Goal: Task Accomplishment & Management: Use online tool/utility

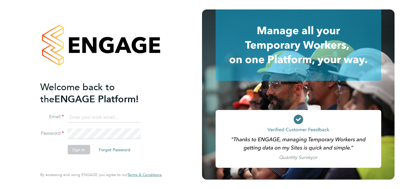
type input "nicola.wilson@linearrecruitment.co.uk"
click at [84, 149] on button "Sign In" at bounding box center [78, 149] width 22 height 9
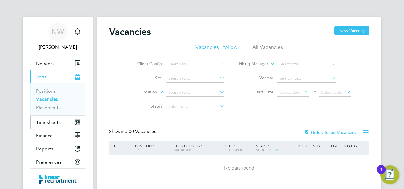
click at [55, 123] on span "Timesheets" at bounding box center [48, 123] width 25 height 6
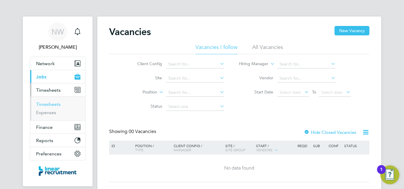
click at [56, 106] on link "Timesheets" at bounding box center [48, 105] width 25 height 6
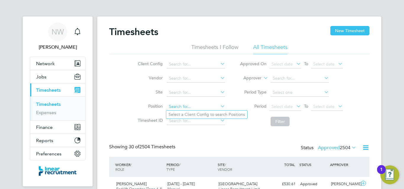
click at [177, 107] on input at bounding box center [196, 107] width 58 height 8
type input "c"
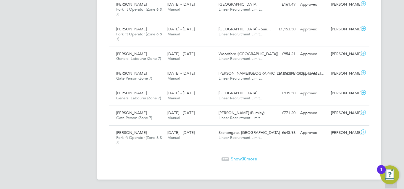
click at [255, 160] on span "Show 30 more" at bounding box center [244, 159] width 26 height 6
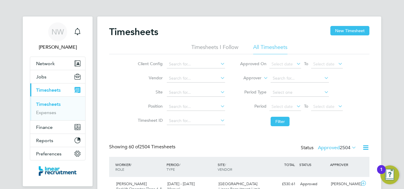
click at [350, 146] on icon at bounding box center [350, 148] width 0 height 8
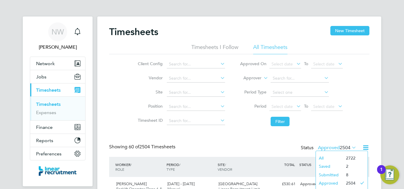
click at [334, 176] on li "Submitted" at bounding box center [329, 175] width 27 height 8
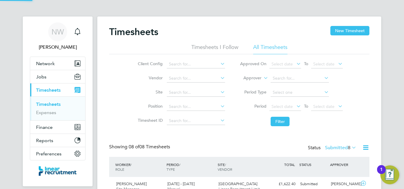
click at [372, 99] on div "Timesheets New Timesheet Timesheets I Follow All Timesheets Client Config Vendo…" at bounding box center [239, 184] width 284 height 335
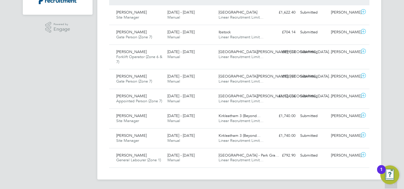
click at [392, 117] on div "NW [PERSON_NAME] Notifications Applications: Network Businesses Sites Workers C…" at bounding box center [202, 8] width 404 height 361
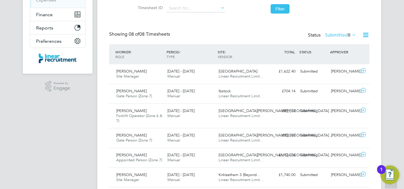
click at [350, 35] on icon at bounding box center [350, 35] width 0 height 8
